Goal: Find contact information: Find contact information

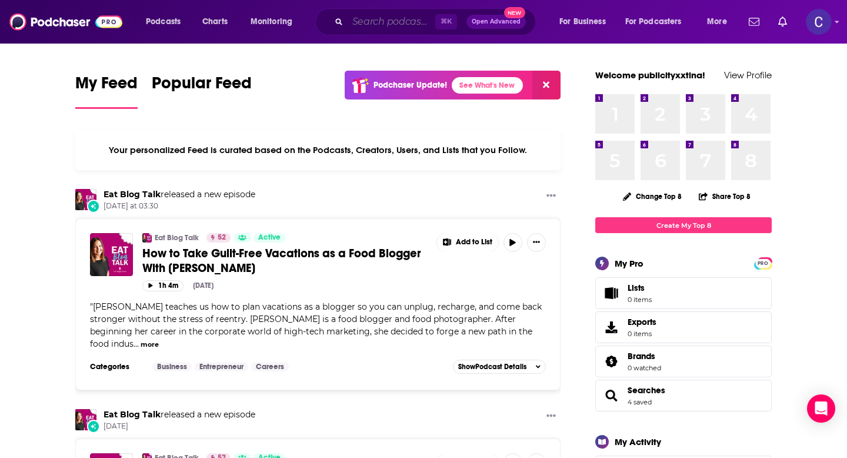
click at [410, 15] on input "Search podcasts, credits, & more..." at bounding box center [392, 21] width 88 height 19
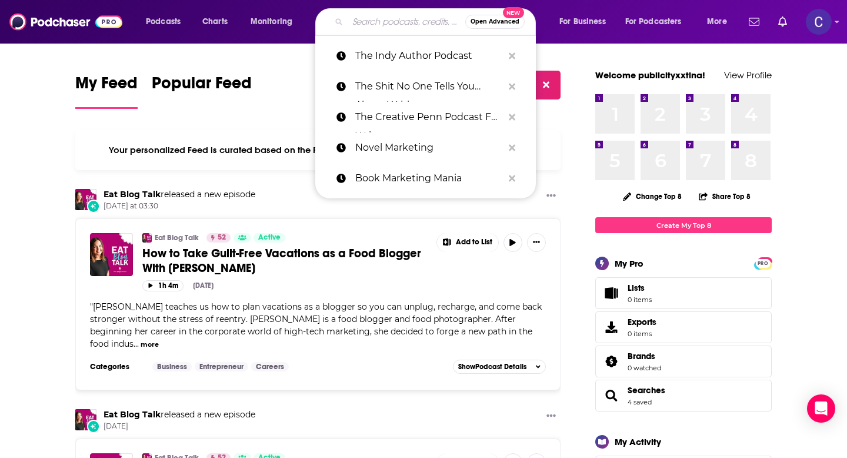
paste input "Dr [PERSON_NAME]"
type input "Dr [PERSON_NAME]"
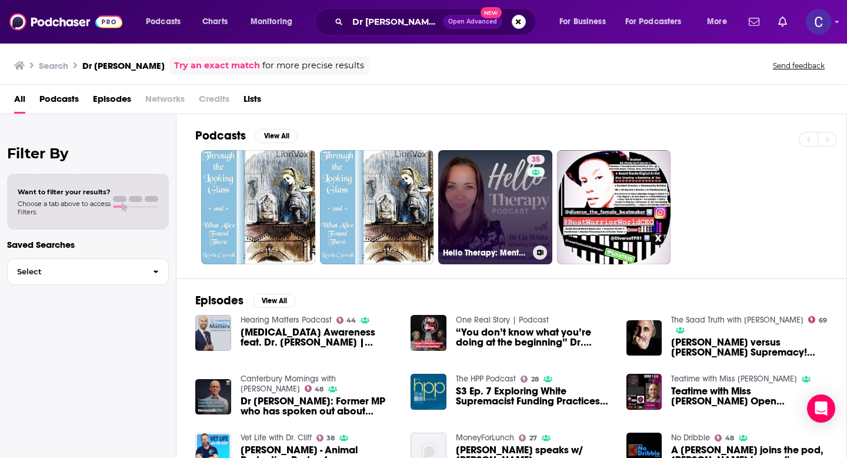
click at [488, 206] on link "35 Hello Therapy: Mental Health Tips For [MEDICAL_DATA]" at bounding box center [495, 207] width 114 height 114
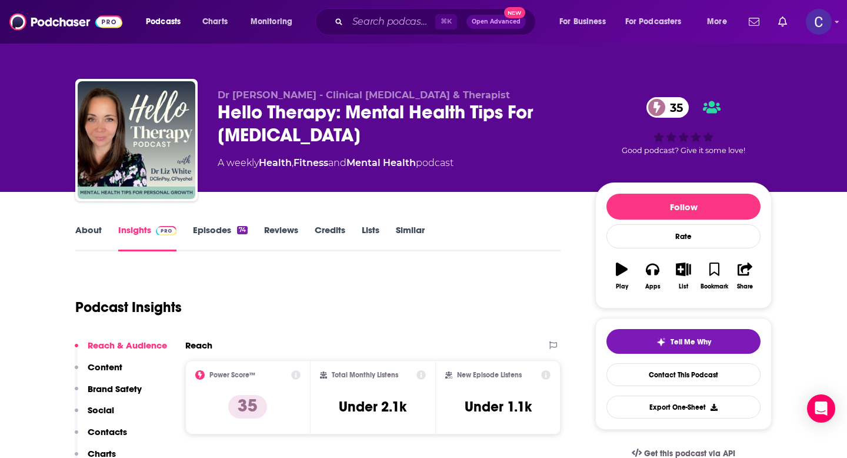
click at [420, 236] on link "Similar" at bounding box center [410, 237] width 29 height 27
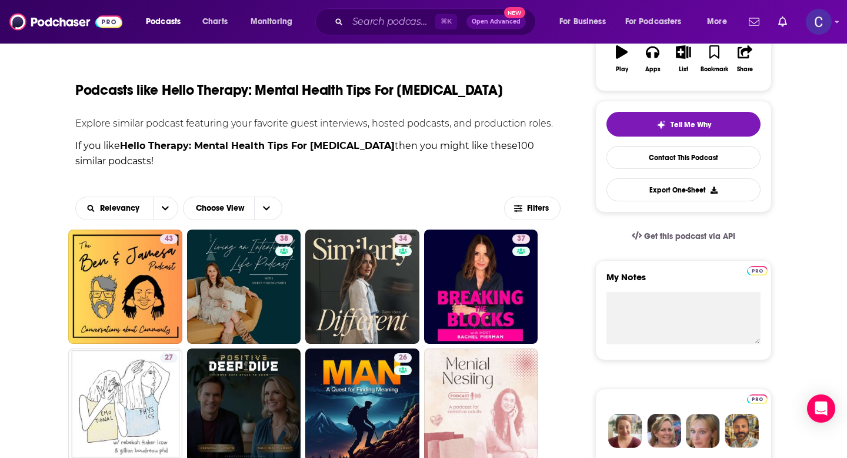
scroll to position [220, 0]
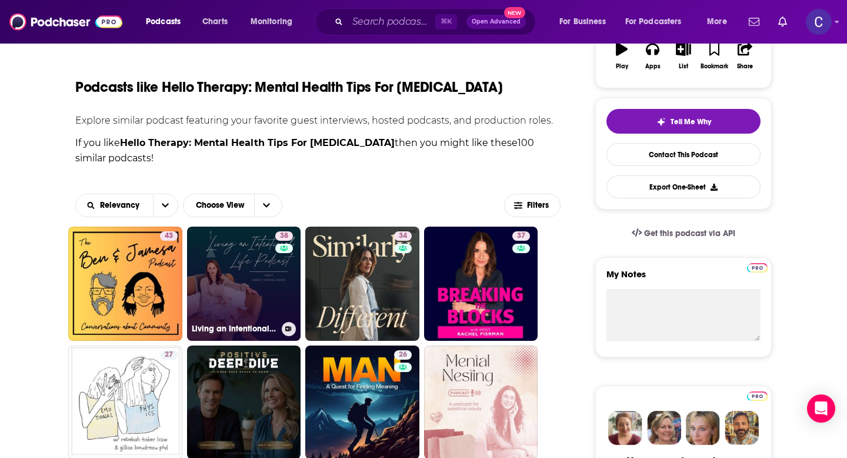
click at [275, 281] on div "38" at bounding box center [285, 276] width 21 height 91
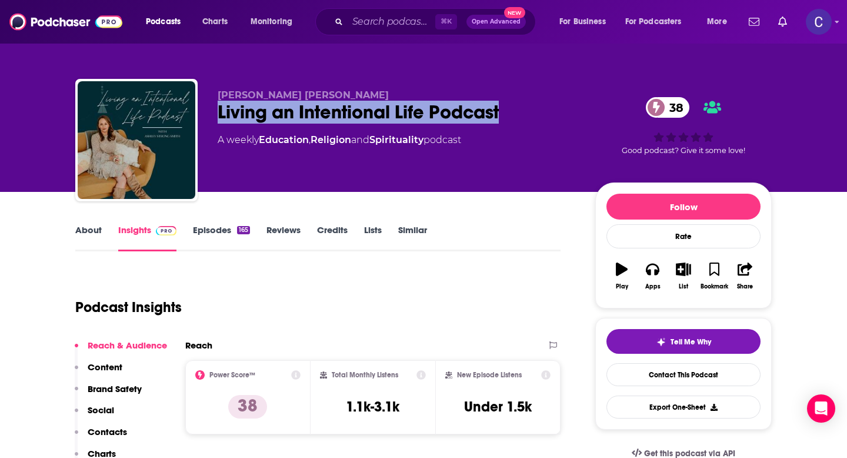
drag, startPoint x: 218, startPoint y: 108, endPoint x: 522, endPoint y: 108, distance: 303.5
click at [522, 108] on div "Living an Intentional Life Podcast 38" at bounding box center [397, 112] width 359 height 23
copy h2 "Living an Intentional Life Podcast"
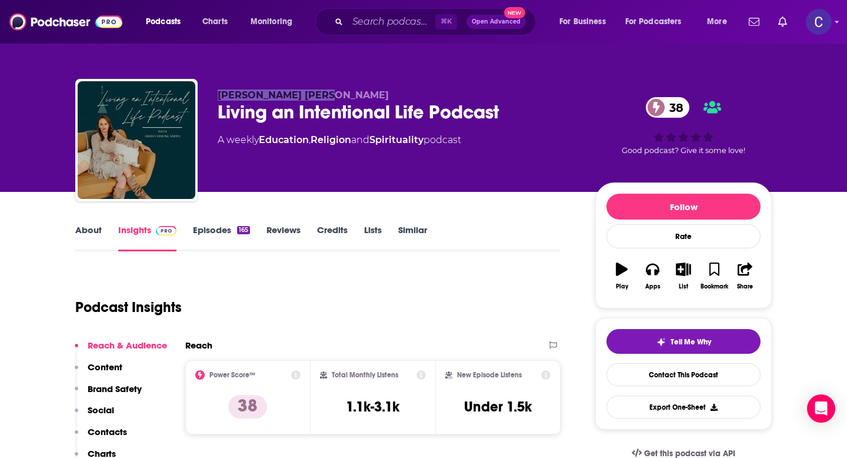
drag, startPoint x: 215, startPoint y: 98, endPoint x: 375, endPoint y: 97, distance: 160.0
click at [375, 97] on div "[PERSON_NAME] [PERSON_NAME] Living an Intentional Life Podcast 38 A weekly Educ…" at bounding box center [423, 142] width 696 height 127
copy span "[PERSON_NAME] [PERSON_NAME]"
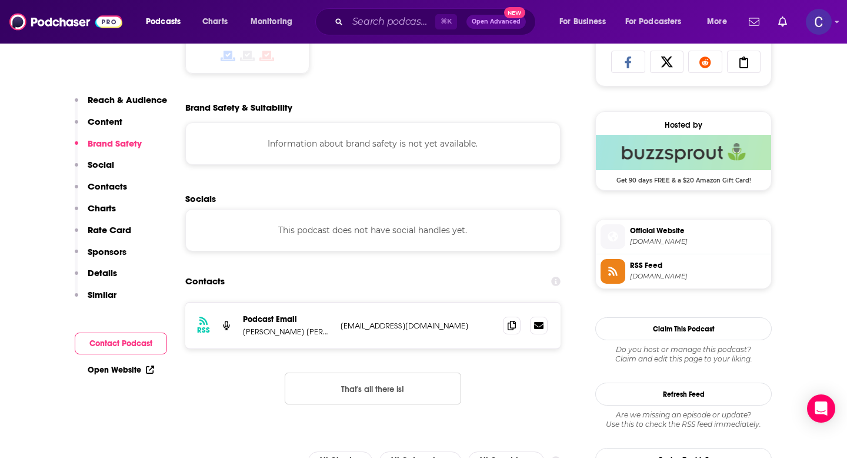
scroll to position [809, 0]
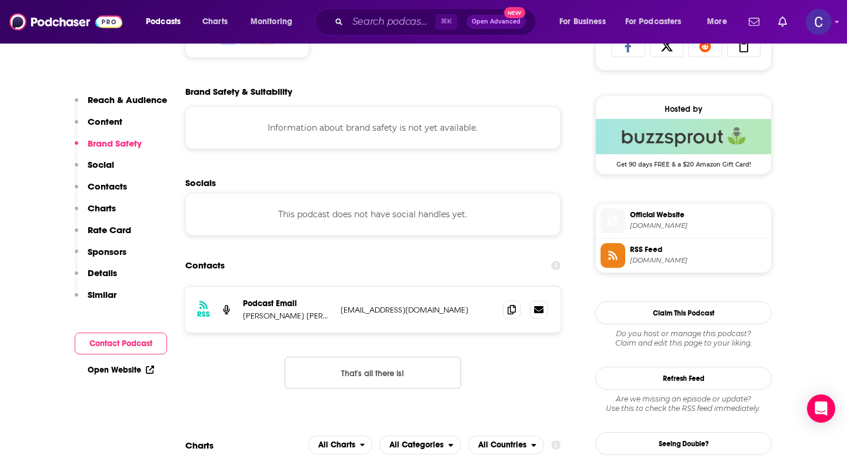
click at [520, 308] on div at bounding box center [525, 310] width 45 height 18
click at [512, 308] on icon at bounding box center [512, 308] width 8 height 9
